Goal: Navigation & Orientation: Find specific page/section

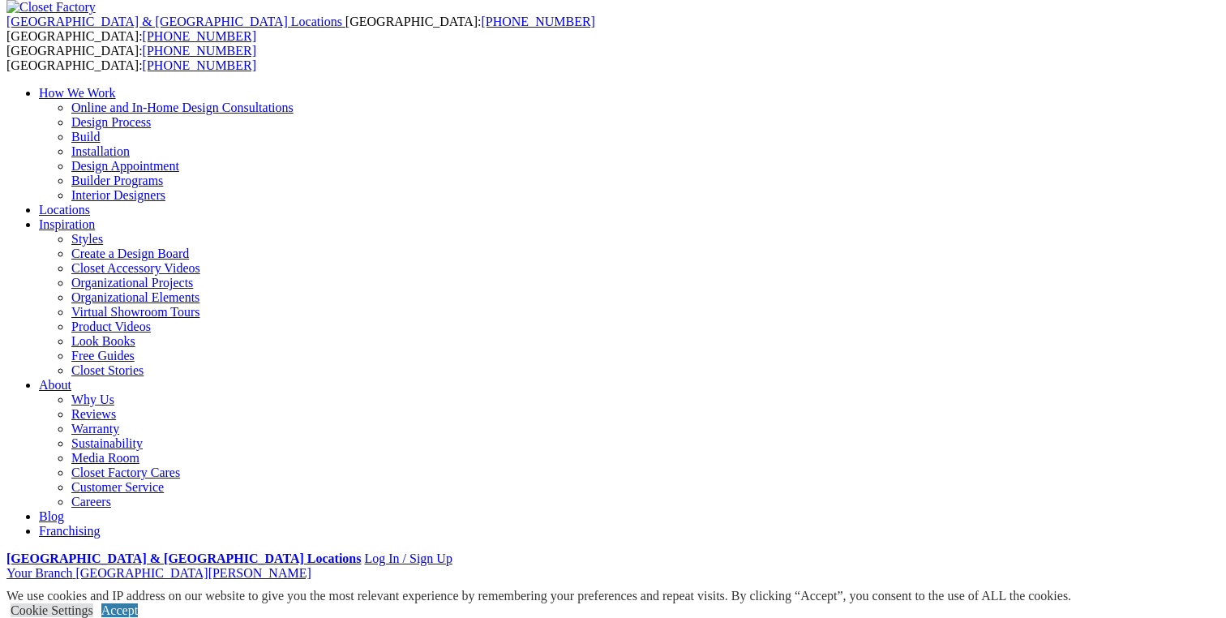
scroll to position [73, 0]
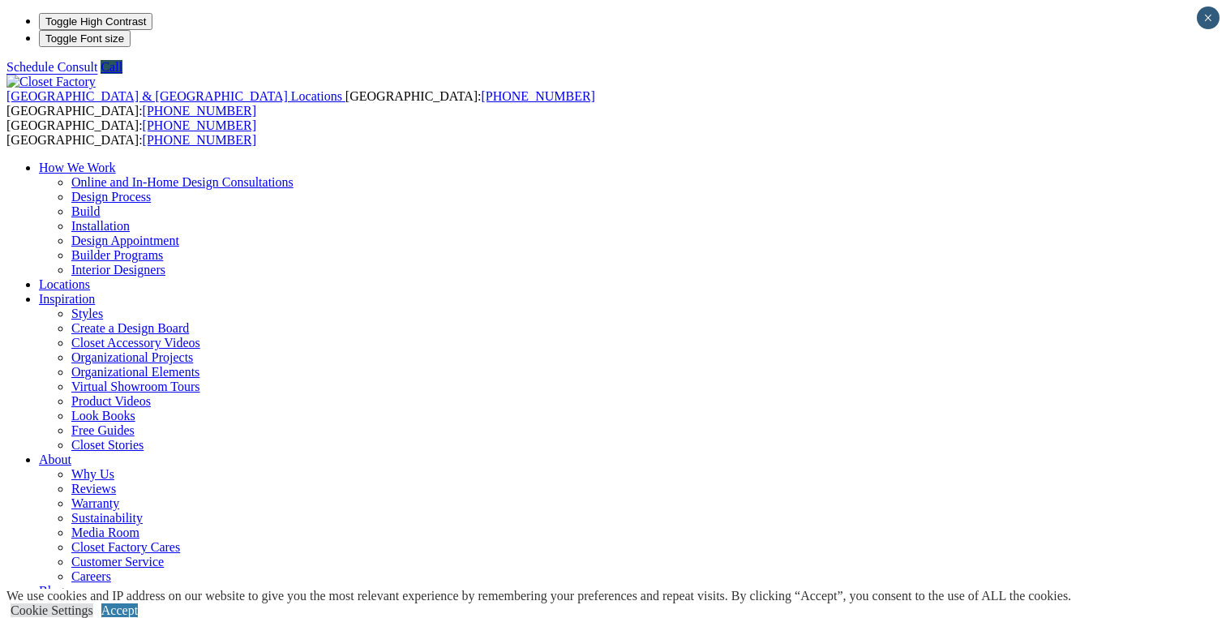
click at [163, 248] on link "Builder Programs" at bounding box center [117, 255] width 92 height 14
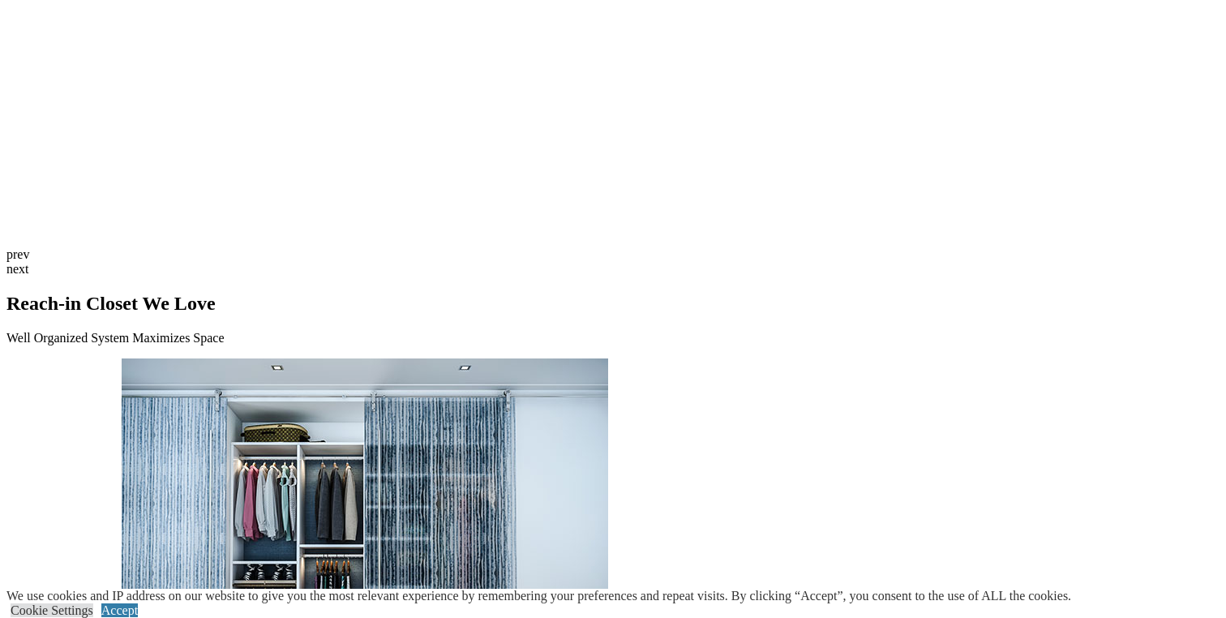
scroll to position [4050, 0]
